Goal: Transaction & Acquisition: Book appointment/travel/reservation

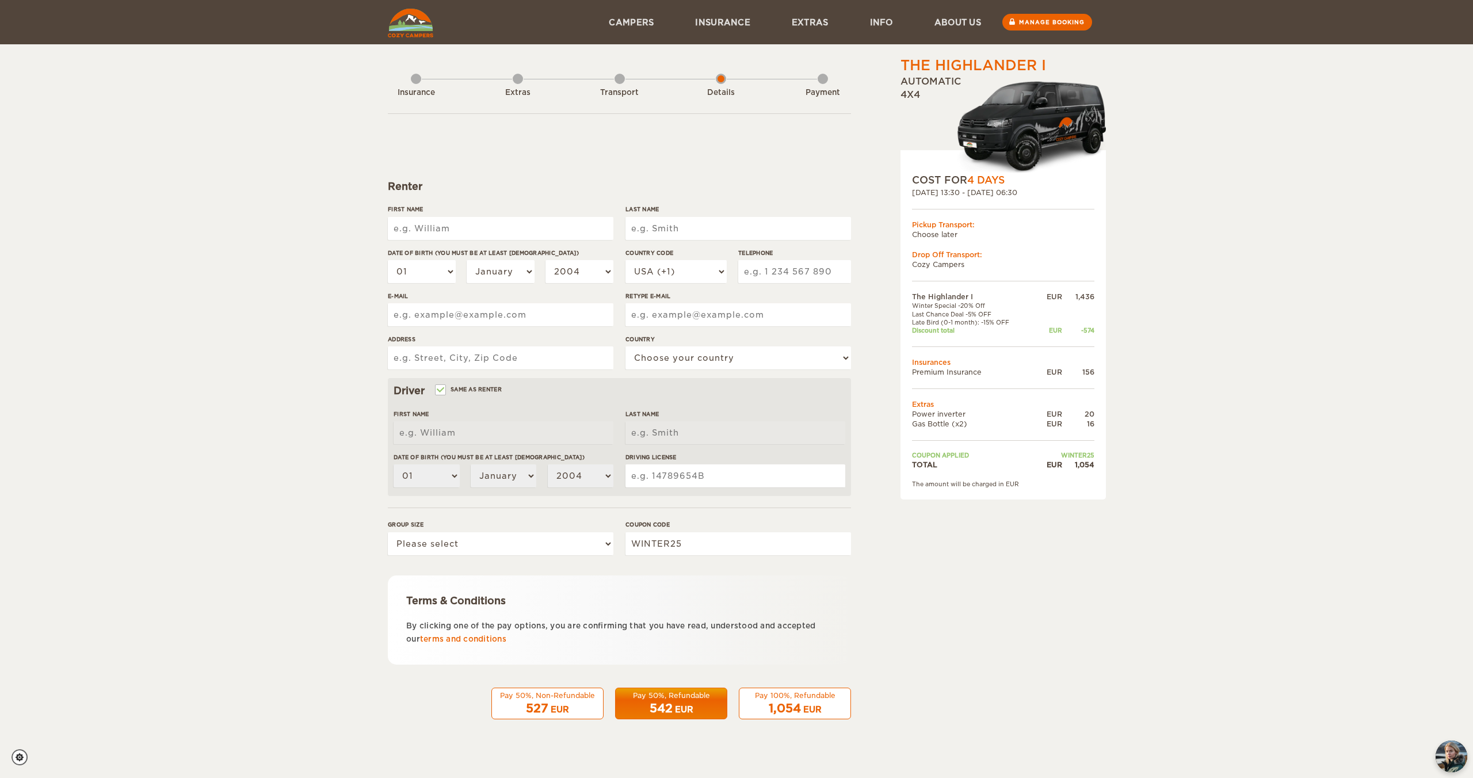
click at [521, 225] on input "First Name" at bounding box center [501, 228] width 226 height 23
type input "[PERSON_NAME]"
click at [696, 223] on input "Last Name" at bounding box center [739, 228] width 226 height 23
type input "Dueck"
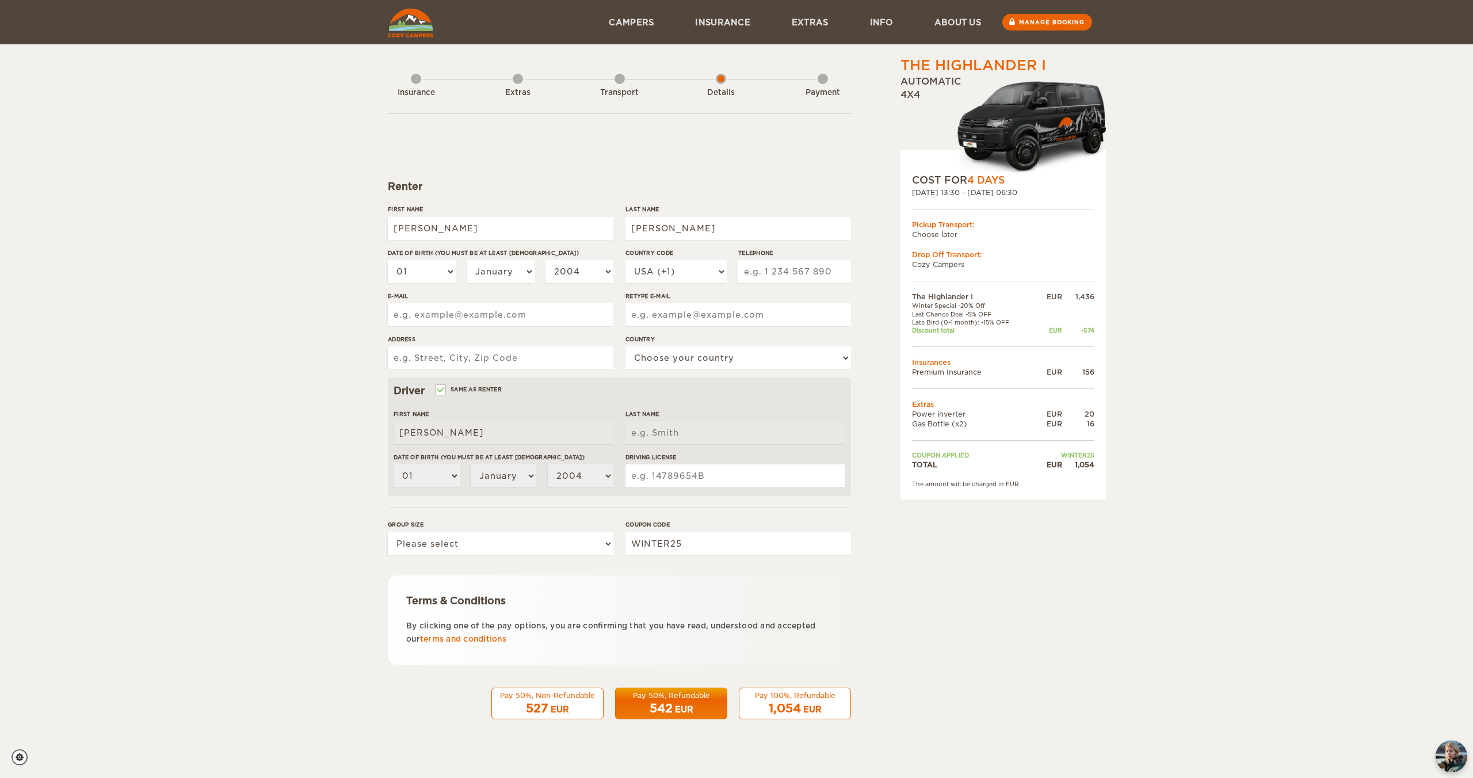
type input "2042274691"
type input "pauldueck@gmail.com"
type input "1224 Henderson Hwy"
select select "38"
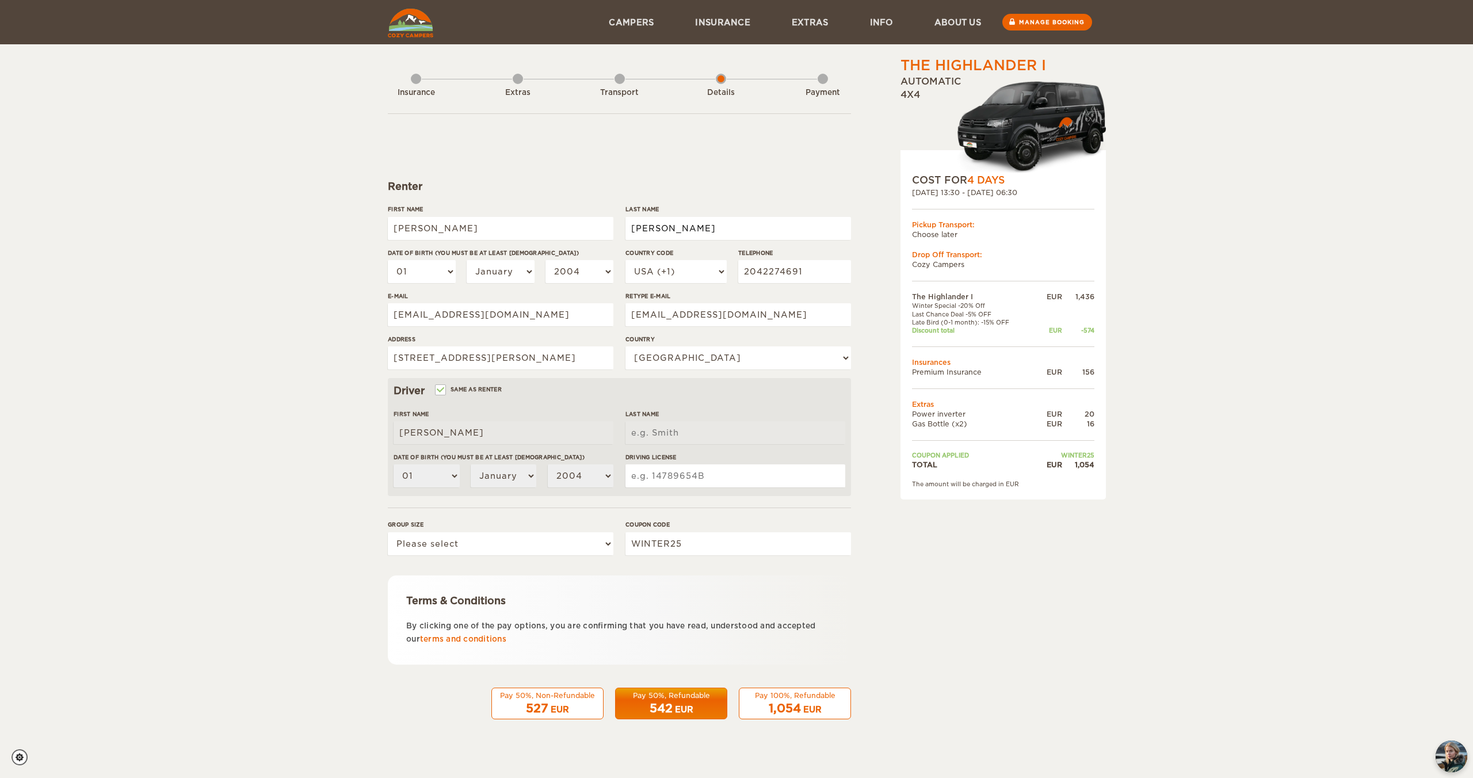
type input "Dueck"
click at [438, 268] on select "01 02 03 04 05 06 07 08 09 10 11 12 13 14 15 16 17 18 19 20 21 22 23 24 25 26 2…" at bounding box center [422, 271] width 68 height 23
select select "18"
click at [388, 260] on select "01 02 03 04 05 06 07 08 09 10 11 12 13 14 15 16 17 18 19 20 21 22 23 24 25 26 2…" at bounding box center [422, 271] width 68 height 23
select select "18"
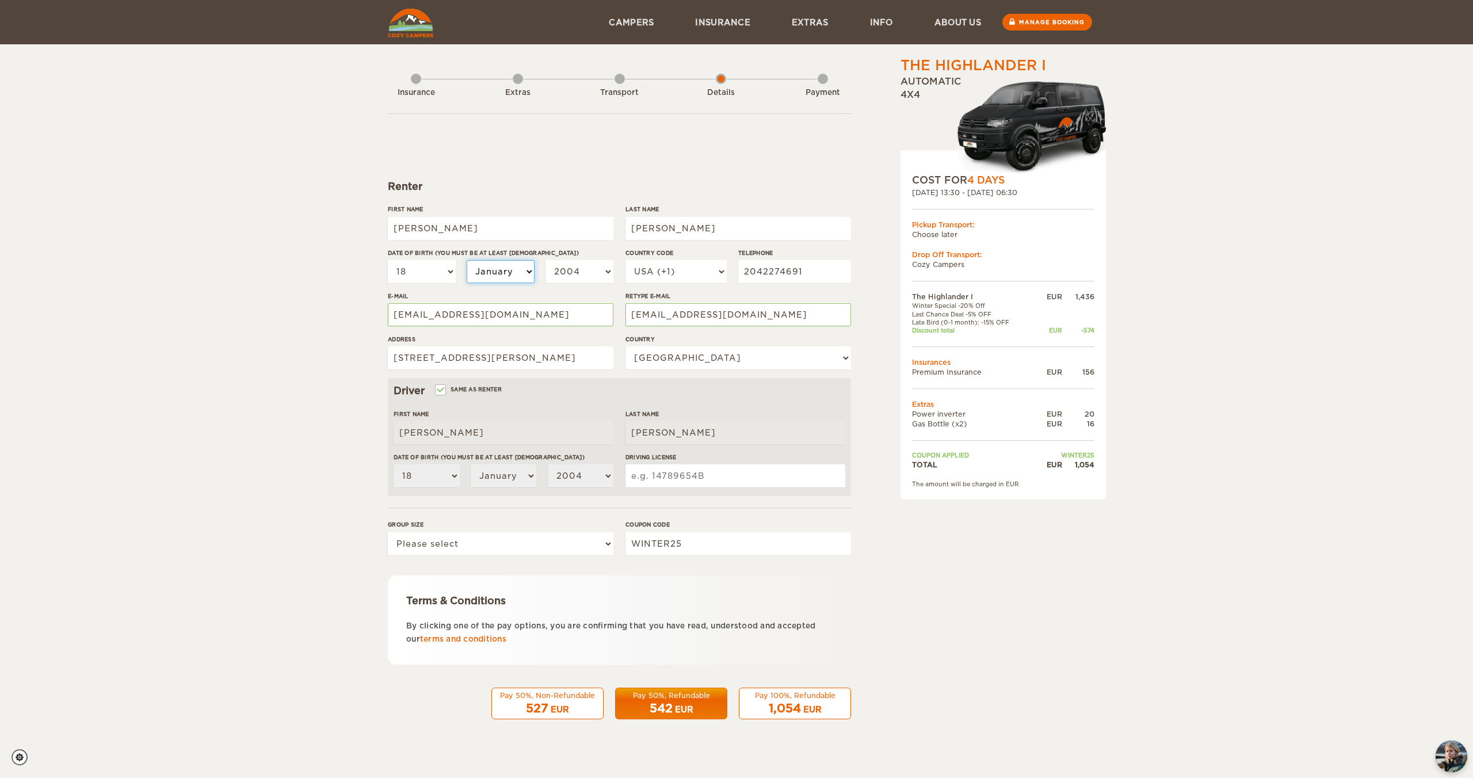
click at [512, 274] on select "January February March April May June July August September October November De…" at bounding box center [501, 271] width 68 height 23
select select "03"
click at [467, 260] on select "January February March April May June July August September October November De…" at bounding box center [501, 271] width 68 height 23
select select "03"
click at [566, 265] on select "2004 2003 2002 2001 2000 1999 1998 1997 1996 1995 1994 1993 1992 1991 1990 1989…" at bounding box center [580, 271] width 68 height 23
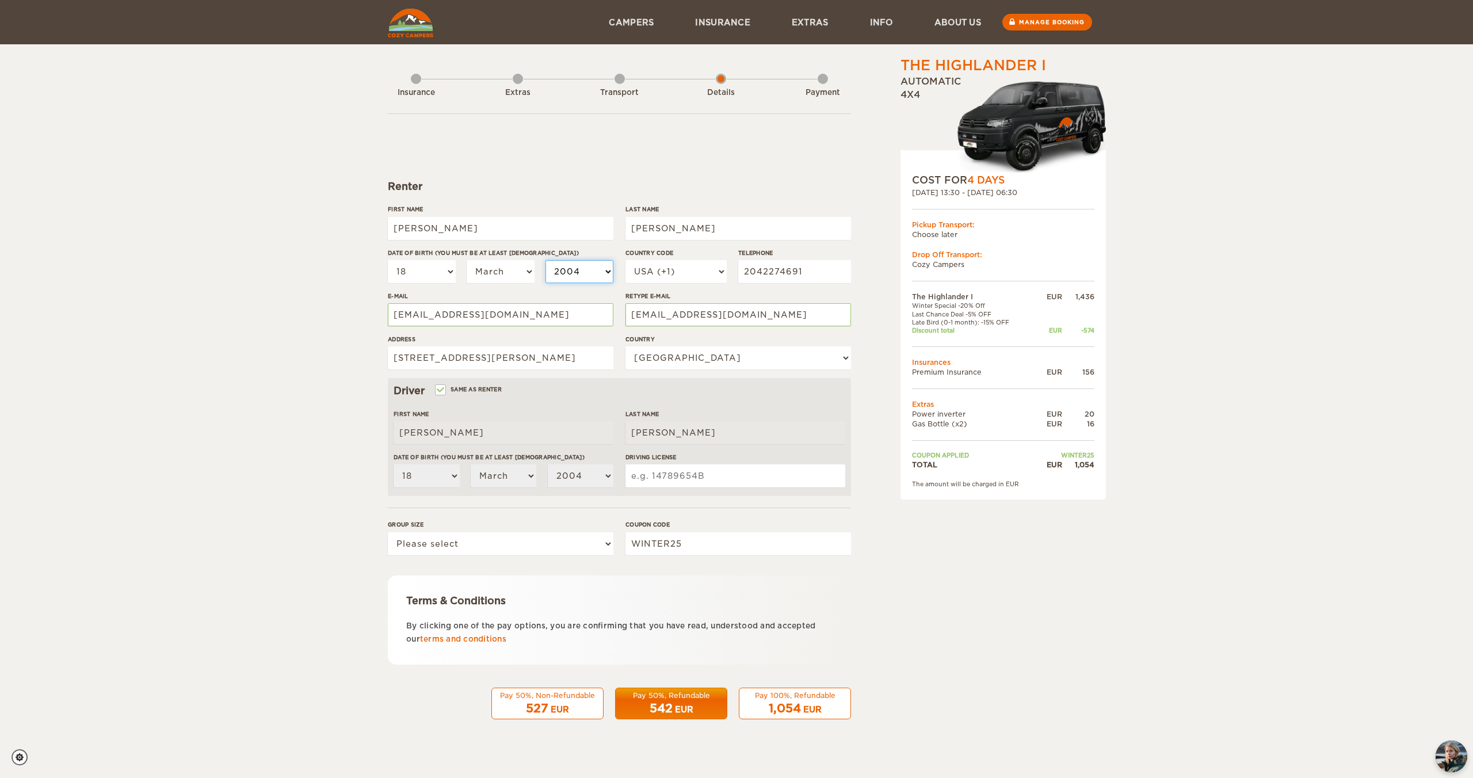
click at [546, 260] on select "2004 2003 2002 2001 2000 1999 1998 1997 1996 1995 1994 1993 1992 1991 1990 1989…" at bounding box center [580, 271] width 68 height 23
click at [700, 271] on select "USA (+1) UK (+44) Germany (+49) Algeria (+213) Andorra (+376) Angola (+244) Ang…" at bounding box center [676, 271] width 101 height 23
select select "1"
click at [626, 260] on select "USA (+1) UK (+44) Germany (+49) Algeria (+213) Andorra (+376) Angola (+244) Ang…" at bounding box center [676, 271] width 101 height 23
click at [803, 272] on input "2042274691" at bounding box center [794, 271] width 113 height 23
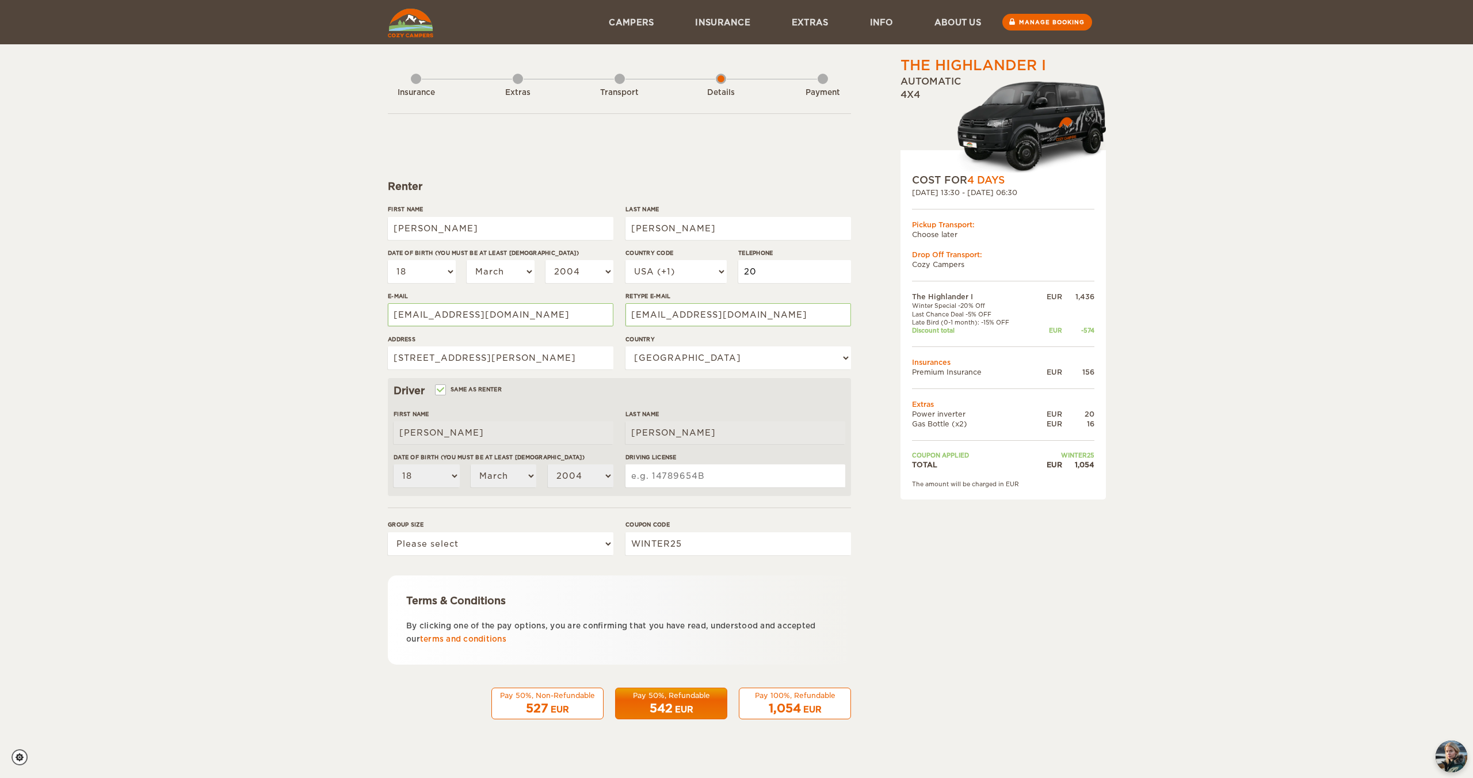
type input "2"
type input "4319999450"
drag, startPoint x: 562, startPoint y: 319, endPoint x: 367, endPoint y: 306, distance: 195.6
click at [367, 306] on div "The Highlander I Expand Collapse Total 1,054 EUR Automatic 4x4 COST FOR 4 Days …" at bounding box center [736, 374] width 1473 height 748
type input "[EMAIL_ADDRESS][DOMAIN_NAME]"
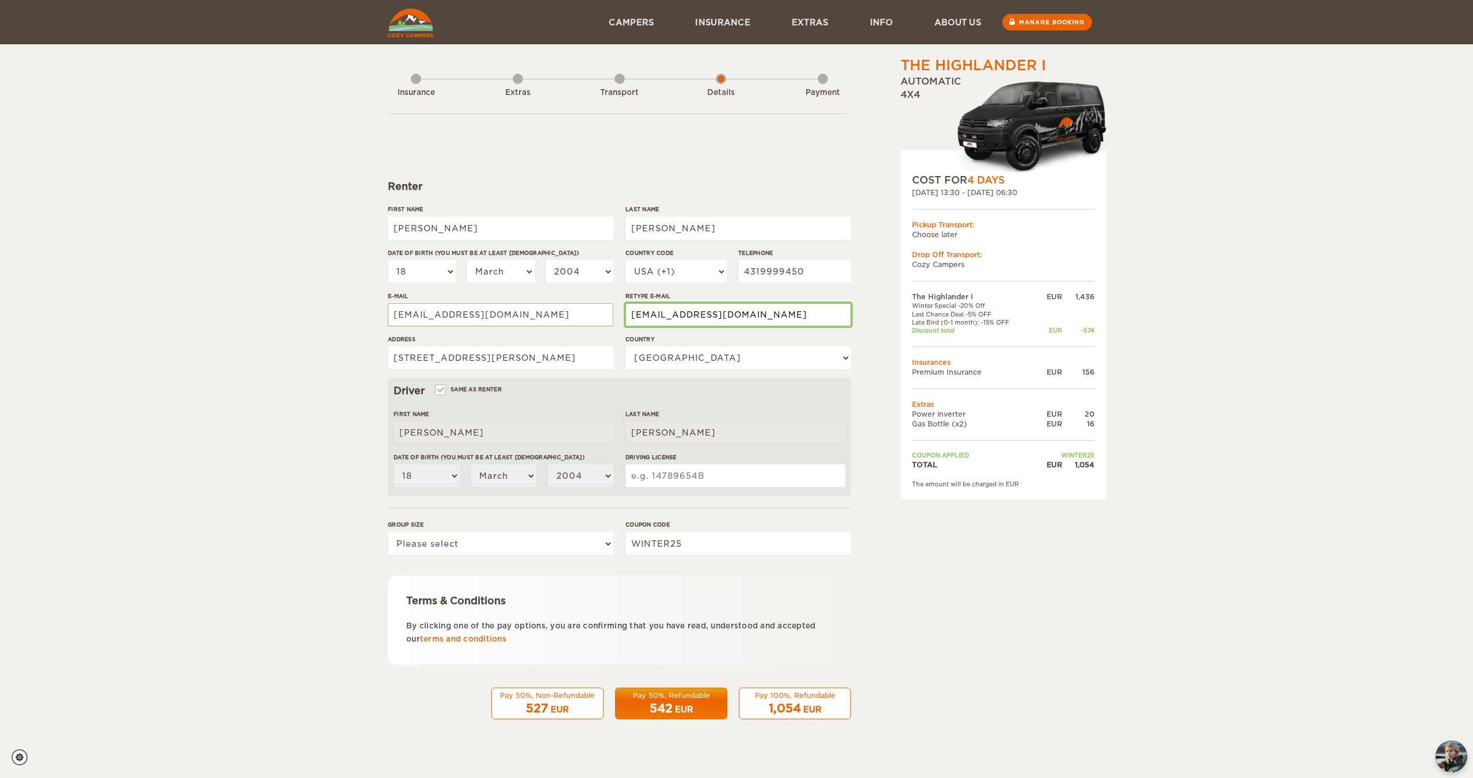
type input "[EMAIL_ADDRESS][DOMAIN_NAME]"
click at [694, 474] on input "Driving License" at bounding box center [736, 475] width 220 height 23
type input "DU-EC-KE-W966DQ"
click at [558, 544] on select "Please select 1 2" at bounding box center [501, 543] width 226 height 23
select select "2"
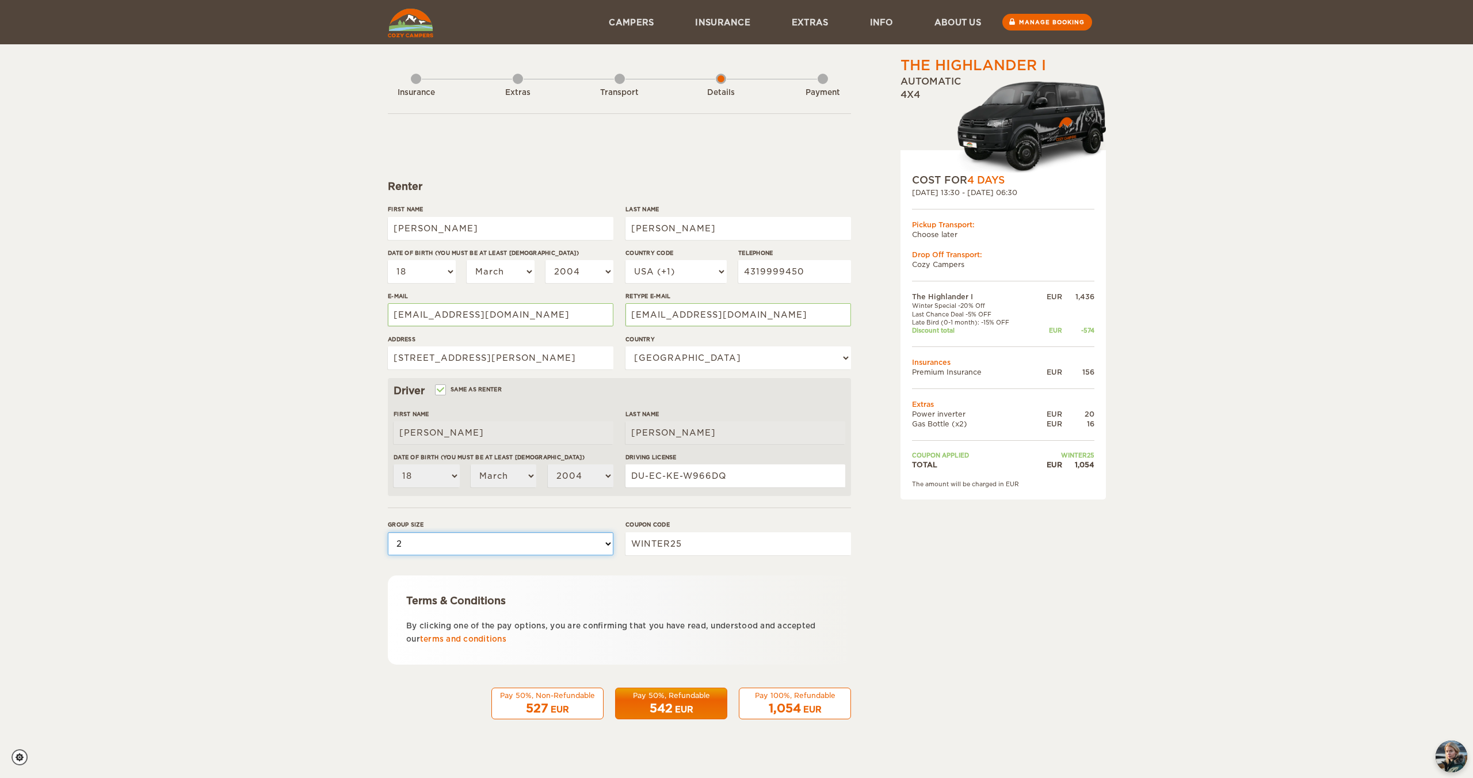
click at [388, 532] on select "Please select 1 2" at bounding box center [501, 543] width 226 height 23
click at [988, 649] on div "The Highlander I Expand Collapse Total 1,054 EUR Automatic 4x4 COST FOR 4 Days …" at bounding box center [974, 396] width 223 height 681
click at [656, 708] on span "542" at bounding box center [661, 709] width 23 height 14
click at [785, 703] on span "1,054" at bounding box center [785, 709] width 32 height 14
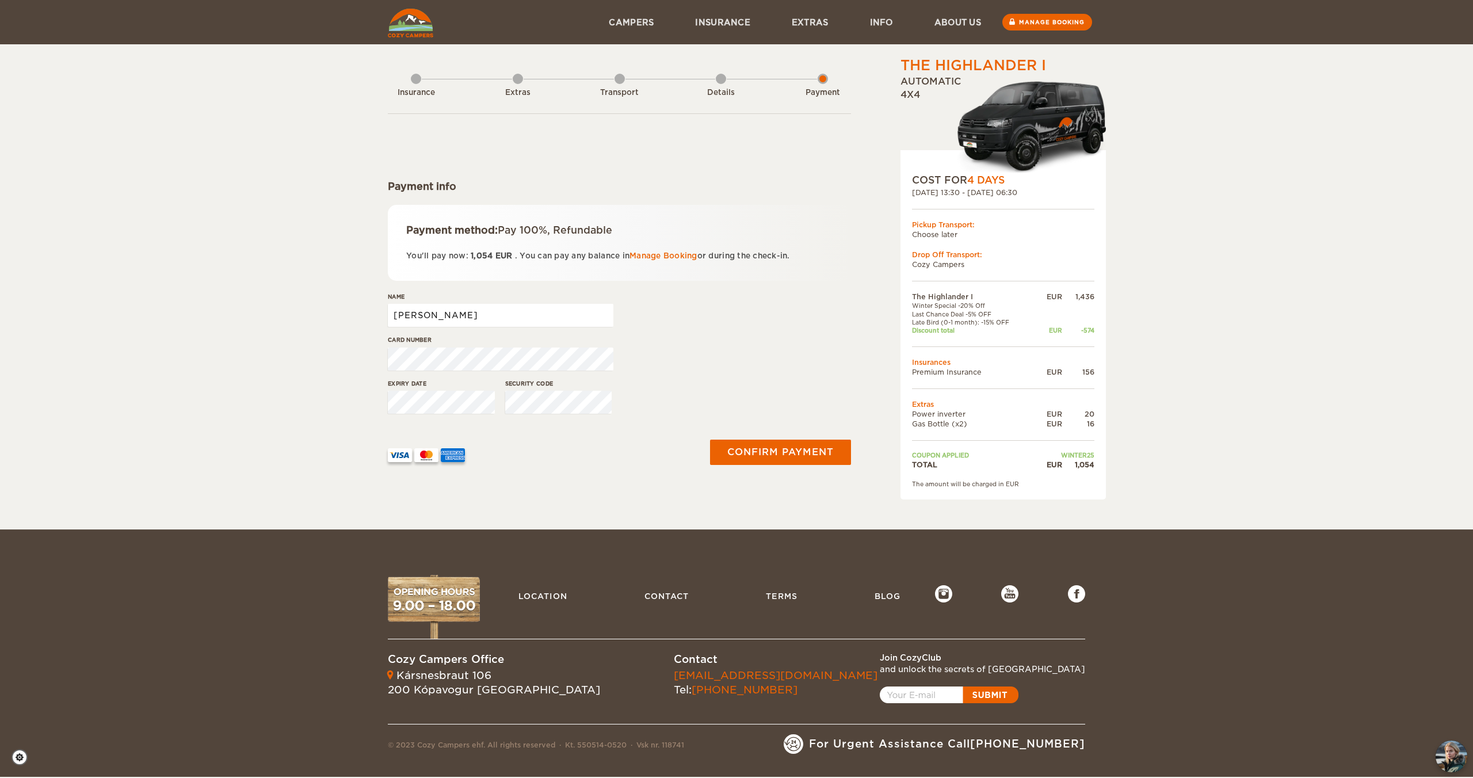
click at [512, 316] on input "[PERSON_NAME]" at bounding box center [501, 315] width 226 height 23
click at [980, 690] on link "Open popup" at bounding box center [949, 695] width 139 height 17
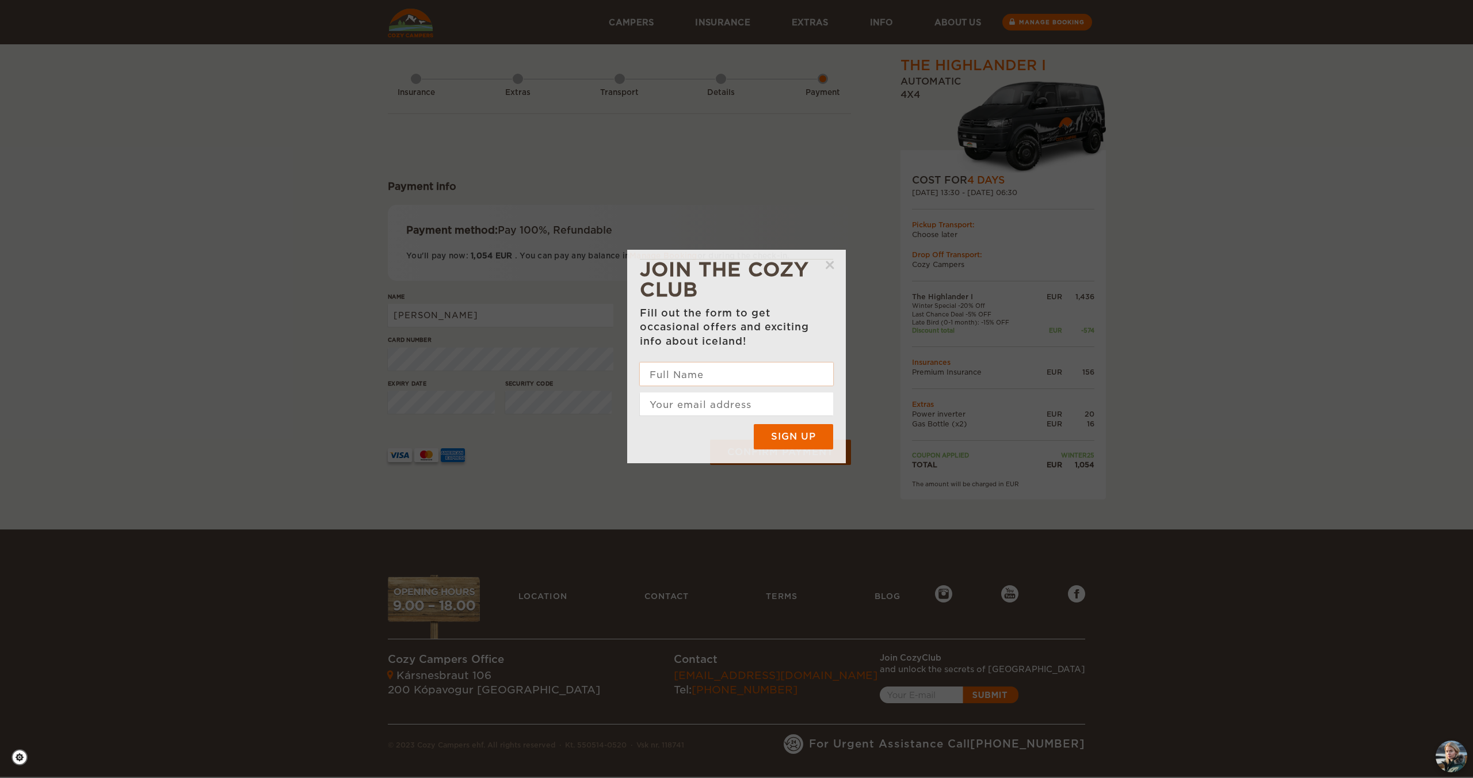
click at [710, 386] on input "text" at bounding box center [736, 374] width 193 height 23
type input "[PERSON_NAME]"
type input "[EMAIL_ADDRESS][DOMAIN_NAME]"
click at [800, 450] on input "Sign up" at bounding box center [794, 437] width 82 height 26
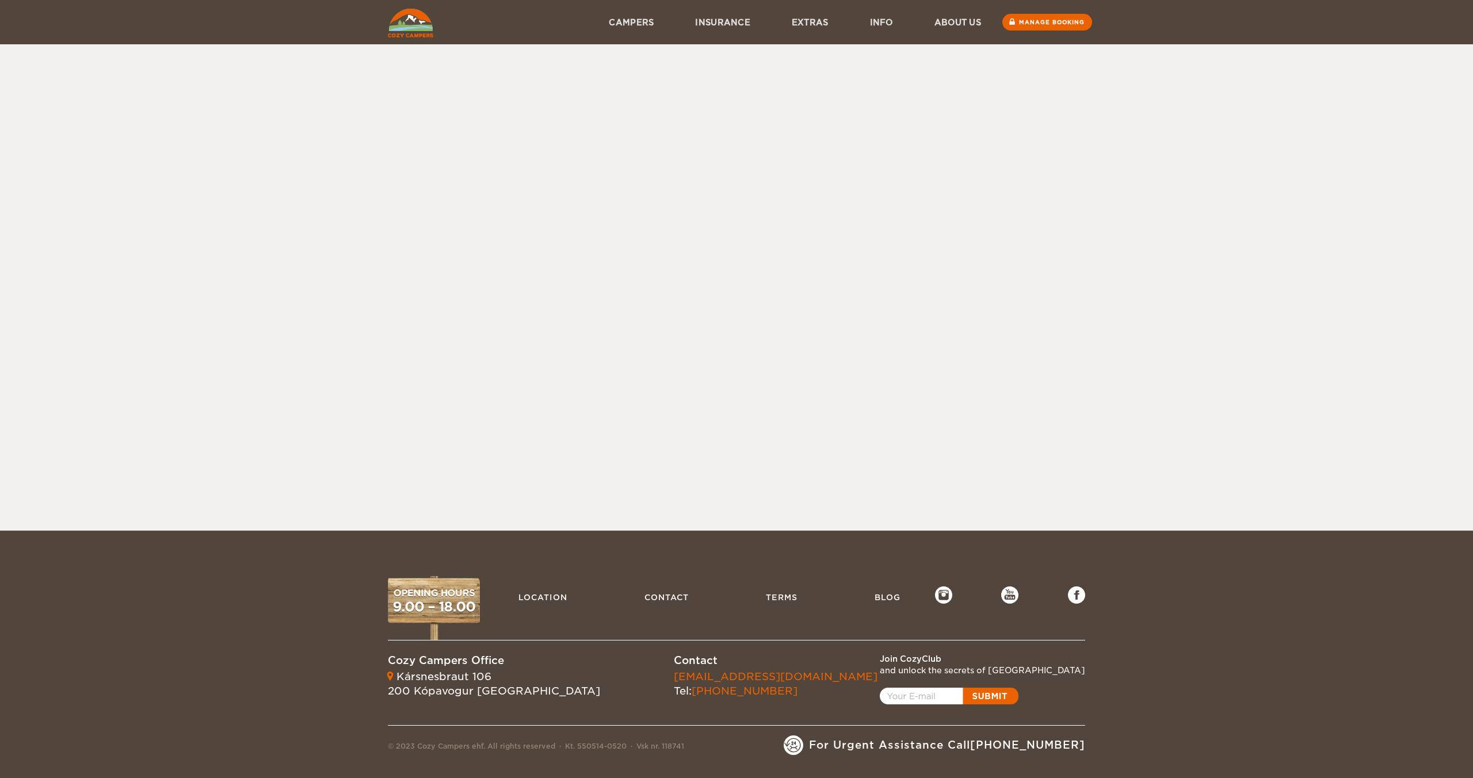
click at [816, 499] on body "WINTER SPECIAL Up to 50% OFF winter rentals Limited Cars Available Skip to cont…" at bounding box center [736, 389] width 1473 height 778
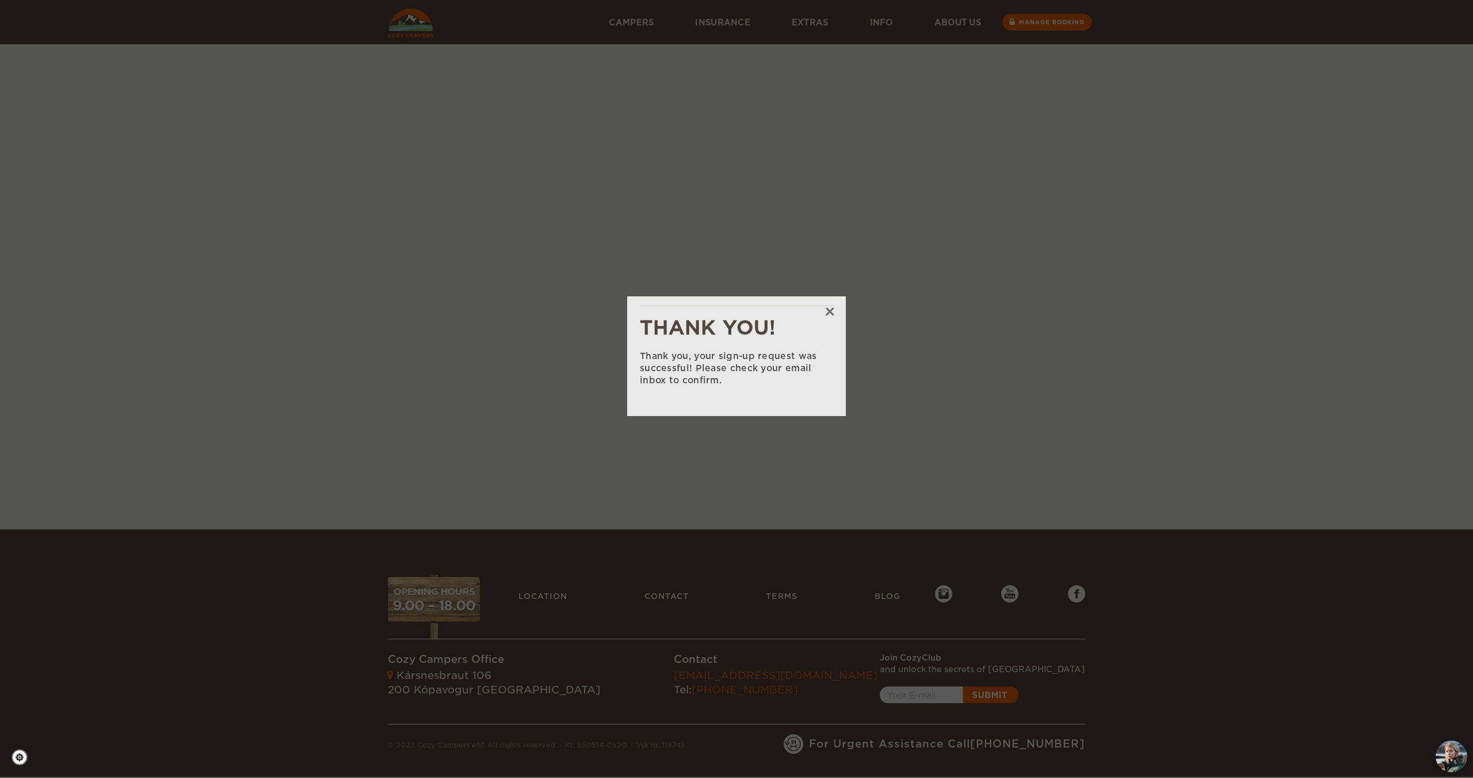
click at [825, 311] on span "×" at bounding box center [831, 310] width 29 height 29
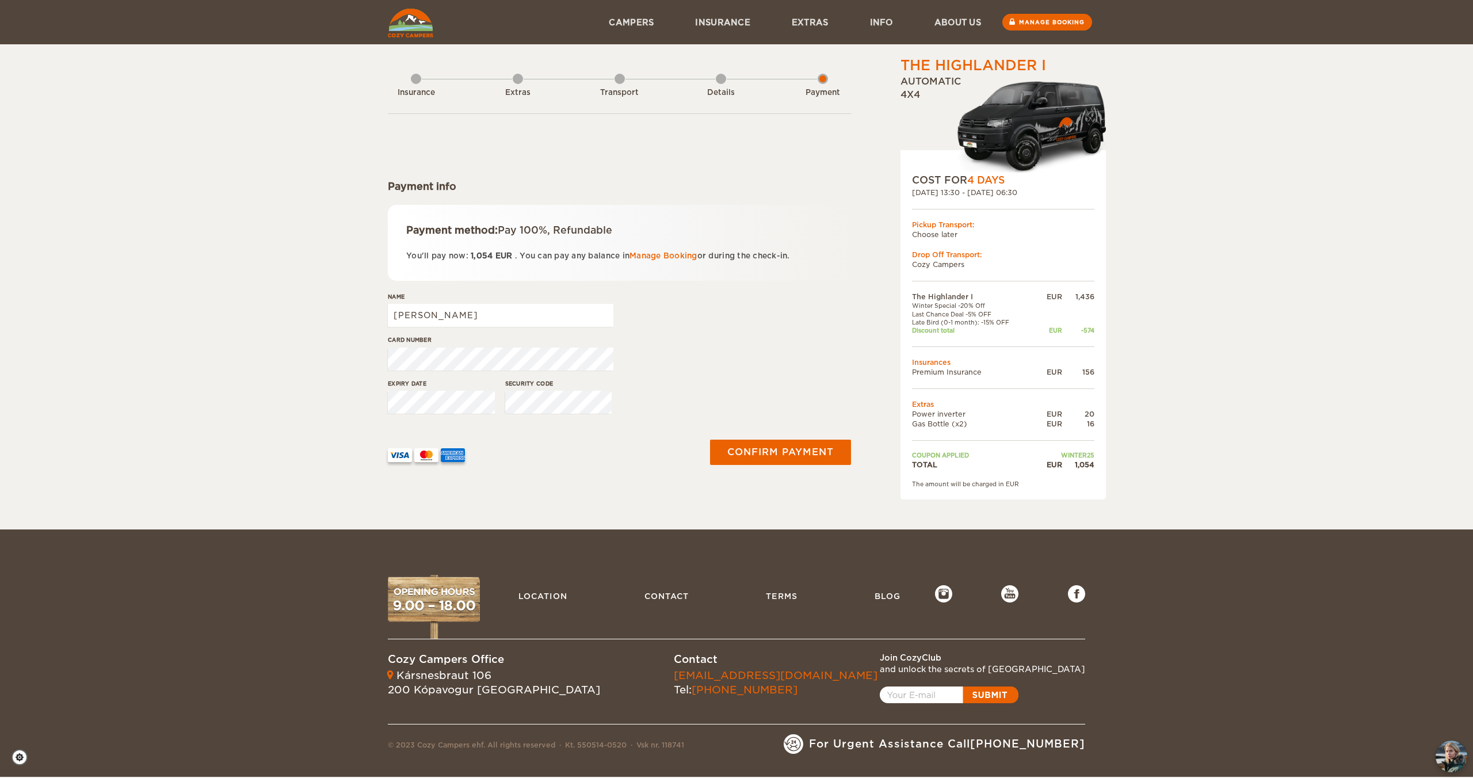
click at [559, 418] on div "Security code" at bounding box center [558, 400] width 107 height 43
